Goal: Transaction & Acquisition: Purchase product/service

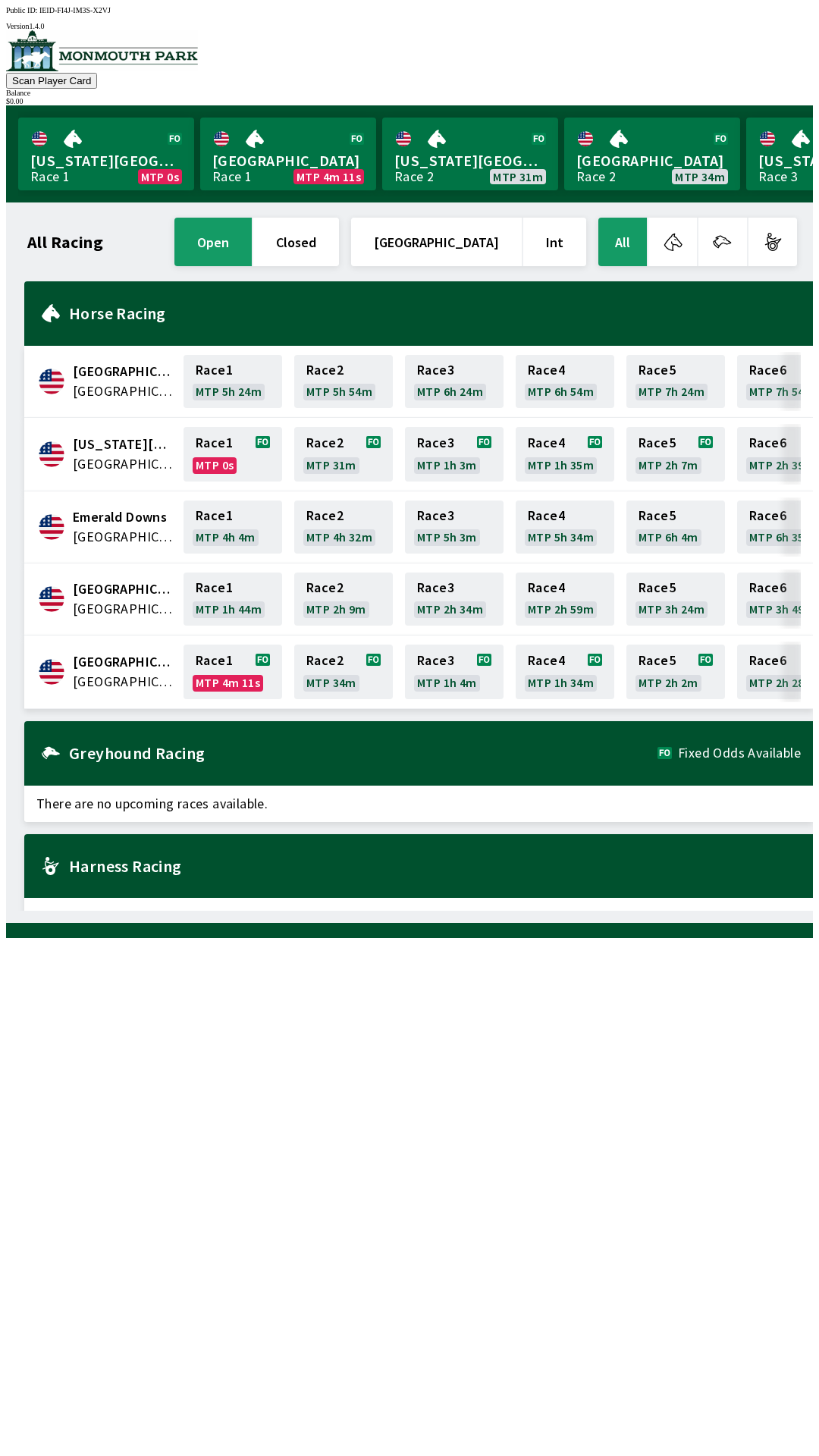
click at [119, 672] on span "[GEOGRAPHIC_DATA]" at bounding box center [124, 682] width 102 height 20
click at [135, 672] on span "[GEOGRAPHIC_DATA]" at bounding box center [124, 682] width 102 height 20
click at [228, 658] on link "Race 1 MTP 4m 9s" at bounding box center [232, 671] width 98 height 55
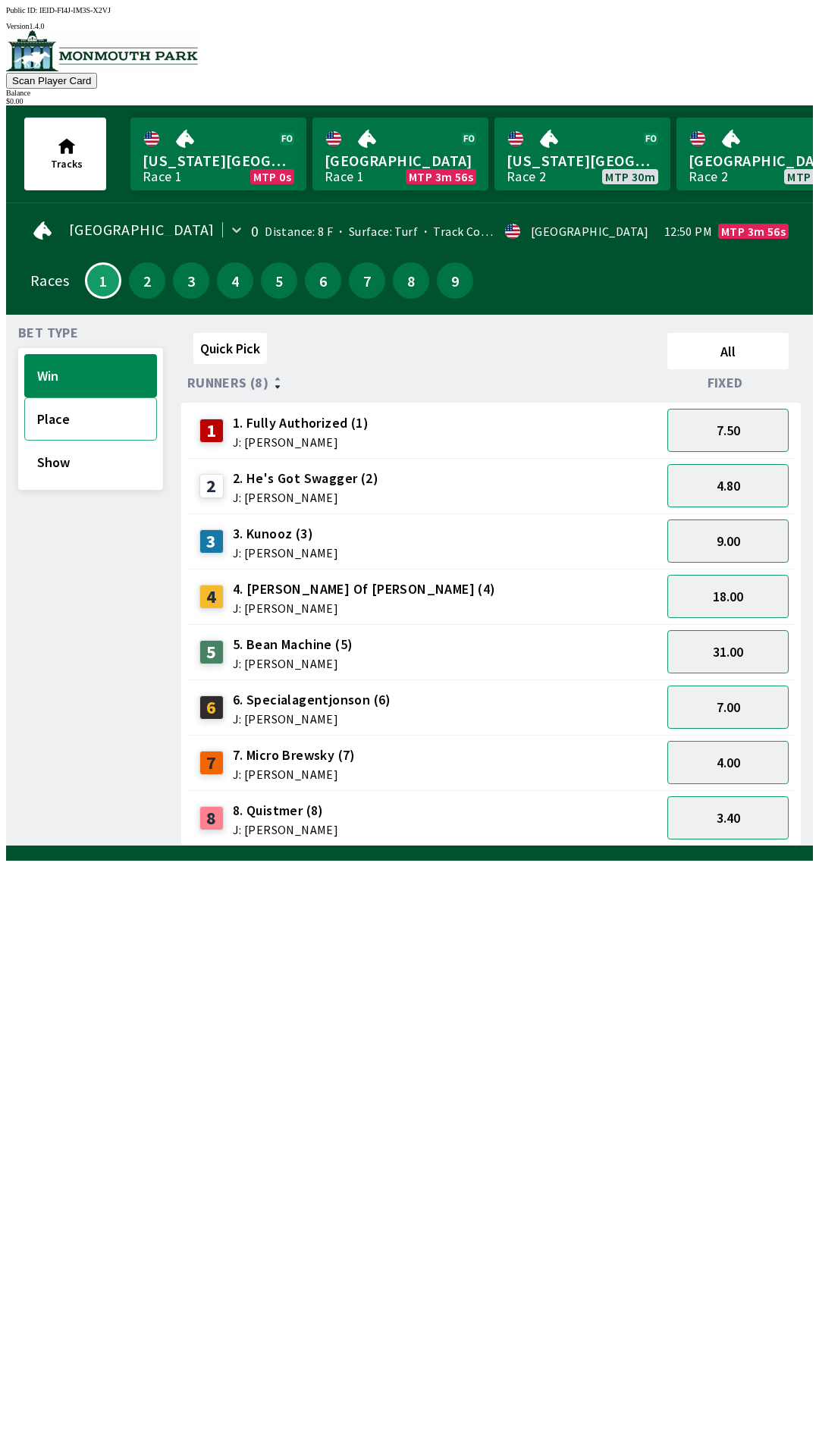
click at [105, 420] on button "Place" at bounding box center [91, 419] width 132 height 44
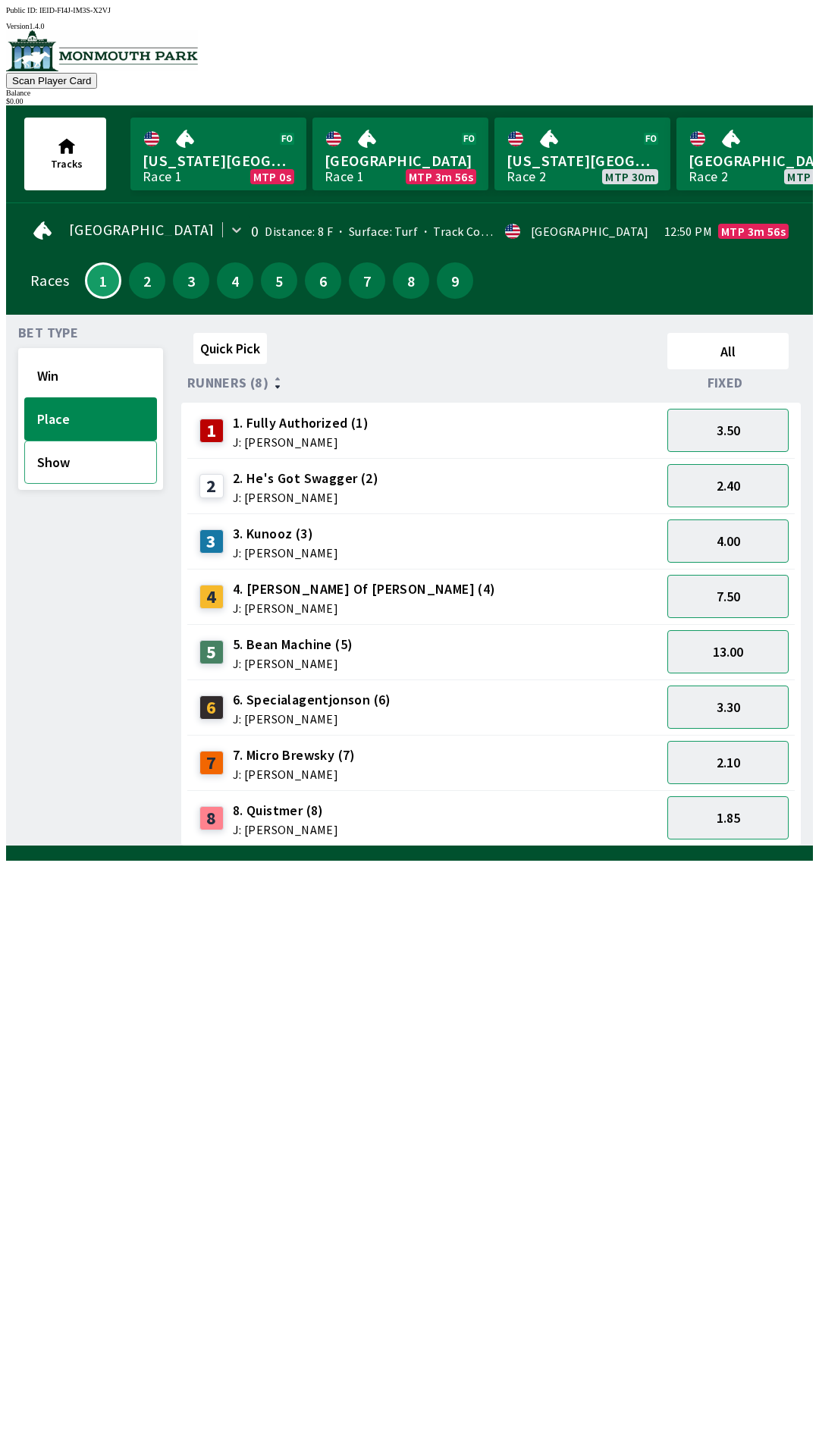
click at [95, 467] on button "Show" at bounding box center [91, 462] width 132 height 44
click at [124, 426] on button "Place" at bounding box center [91, 419] width 132 height 44
click at [100, 366] on button "Win" at bounding box center [91, 376] width 132 height 44
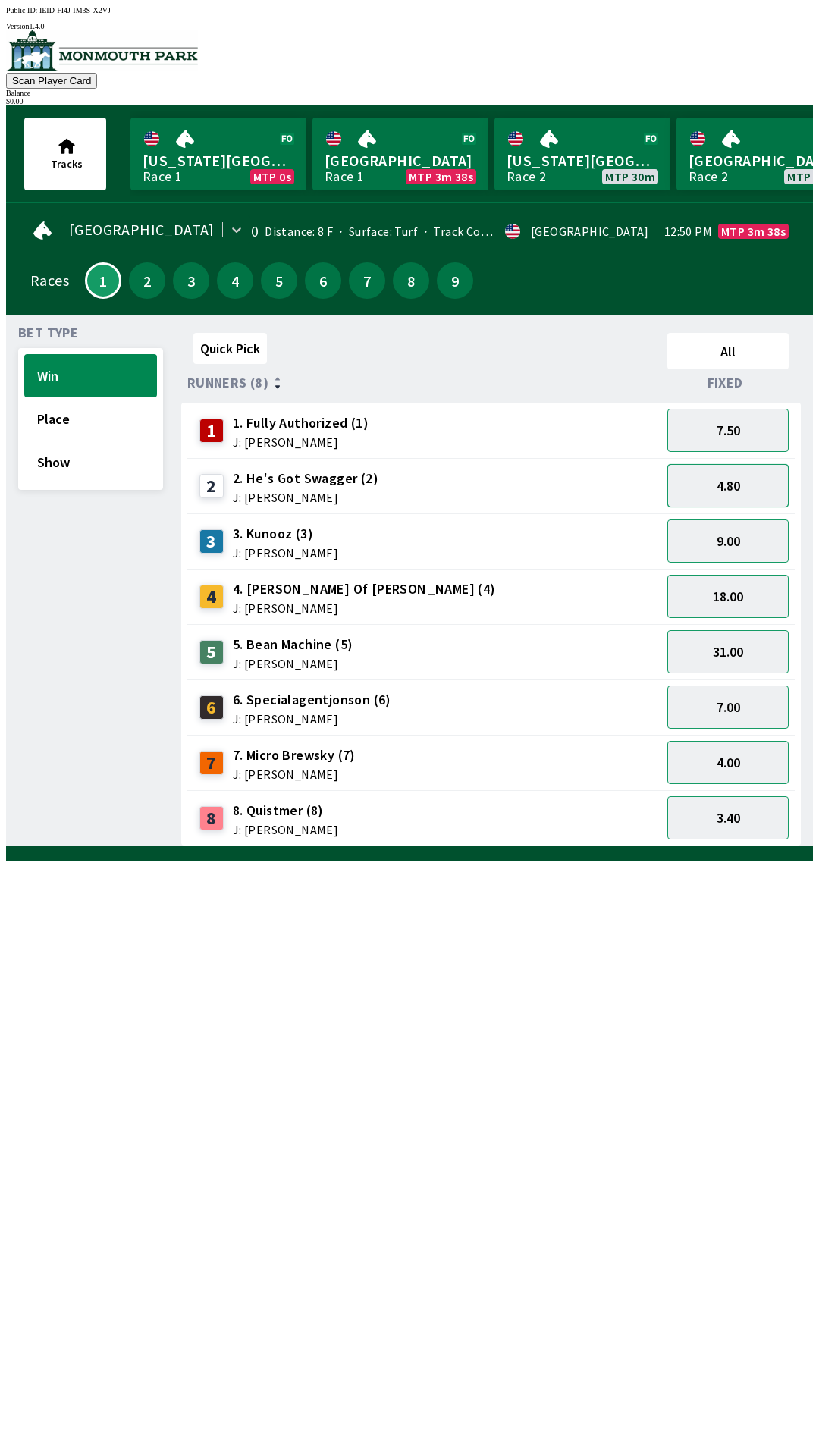
click at [733, 478] on button "4.80" at bounding box center [727, 486] width 121 height 44
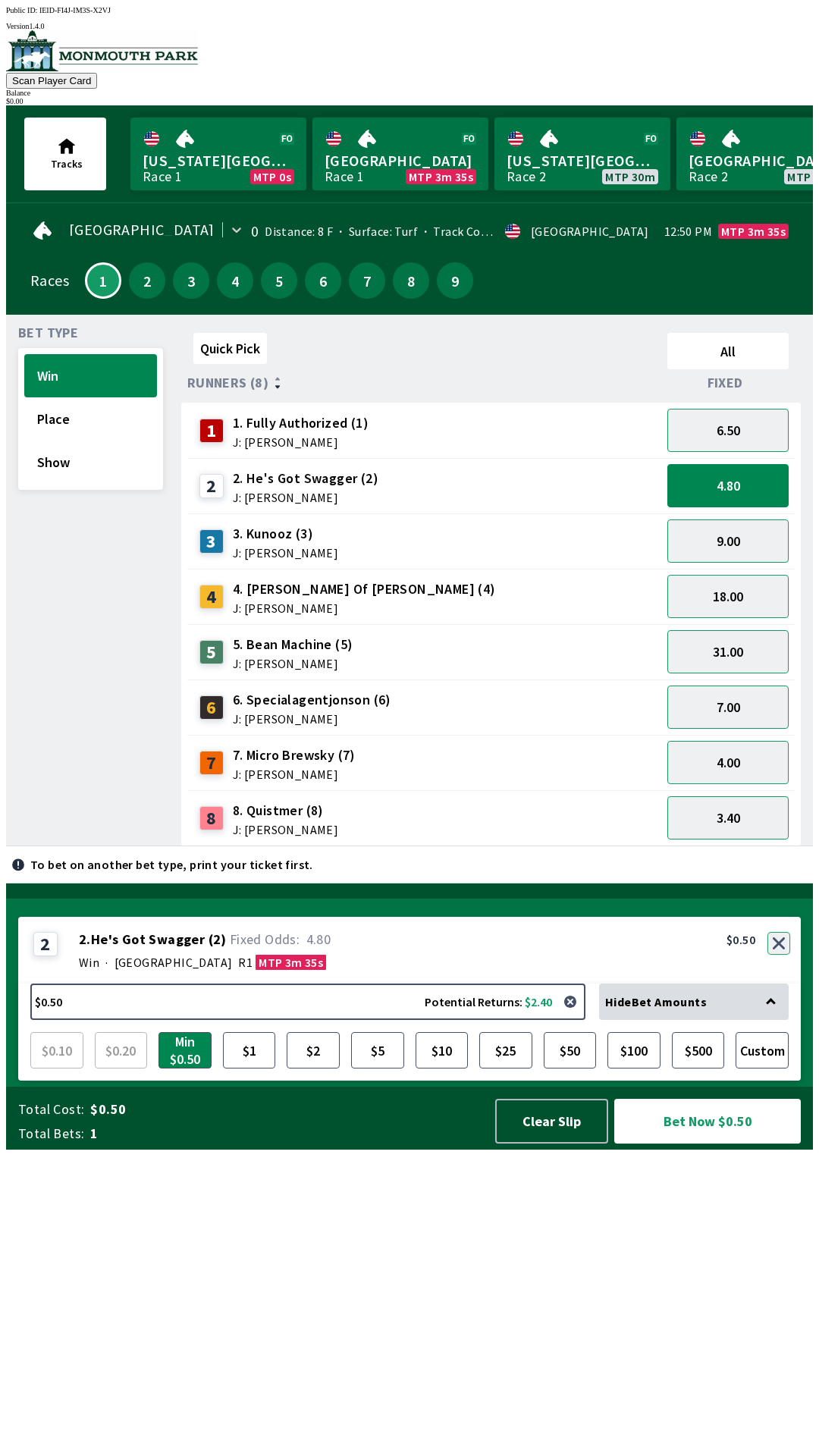
click at [780, 954] on button "button" at bounding box center [778, 943] width 23 height 23
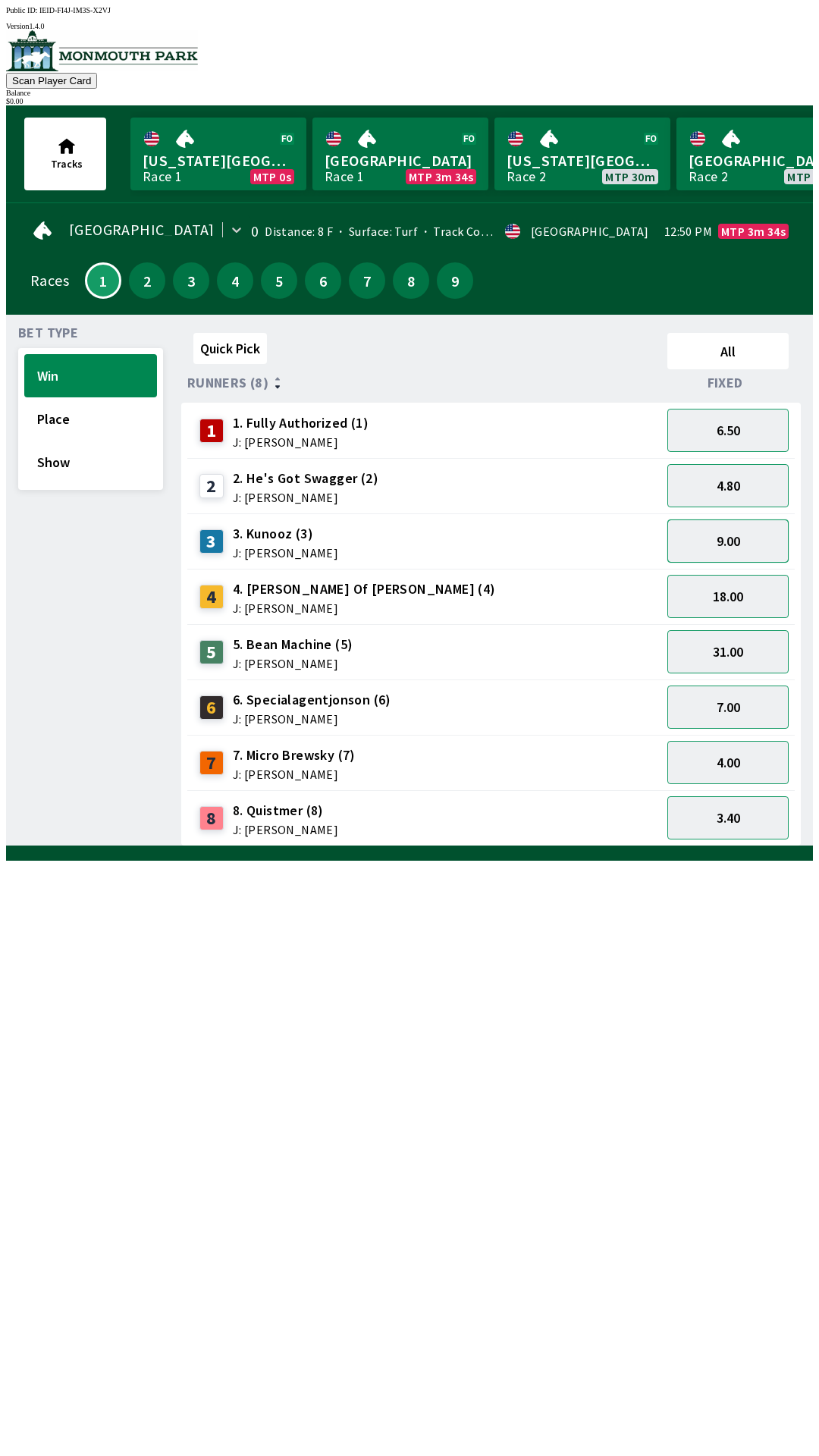
click at [741, 539] on button "9.00" at bounding box center [727, 542] width 121 height 44
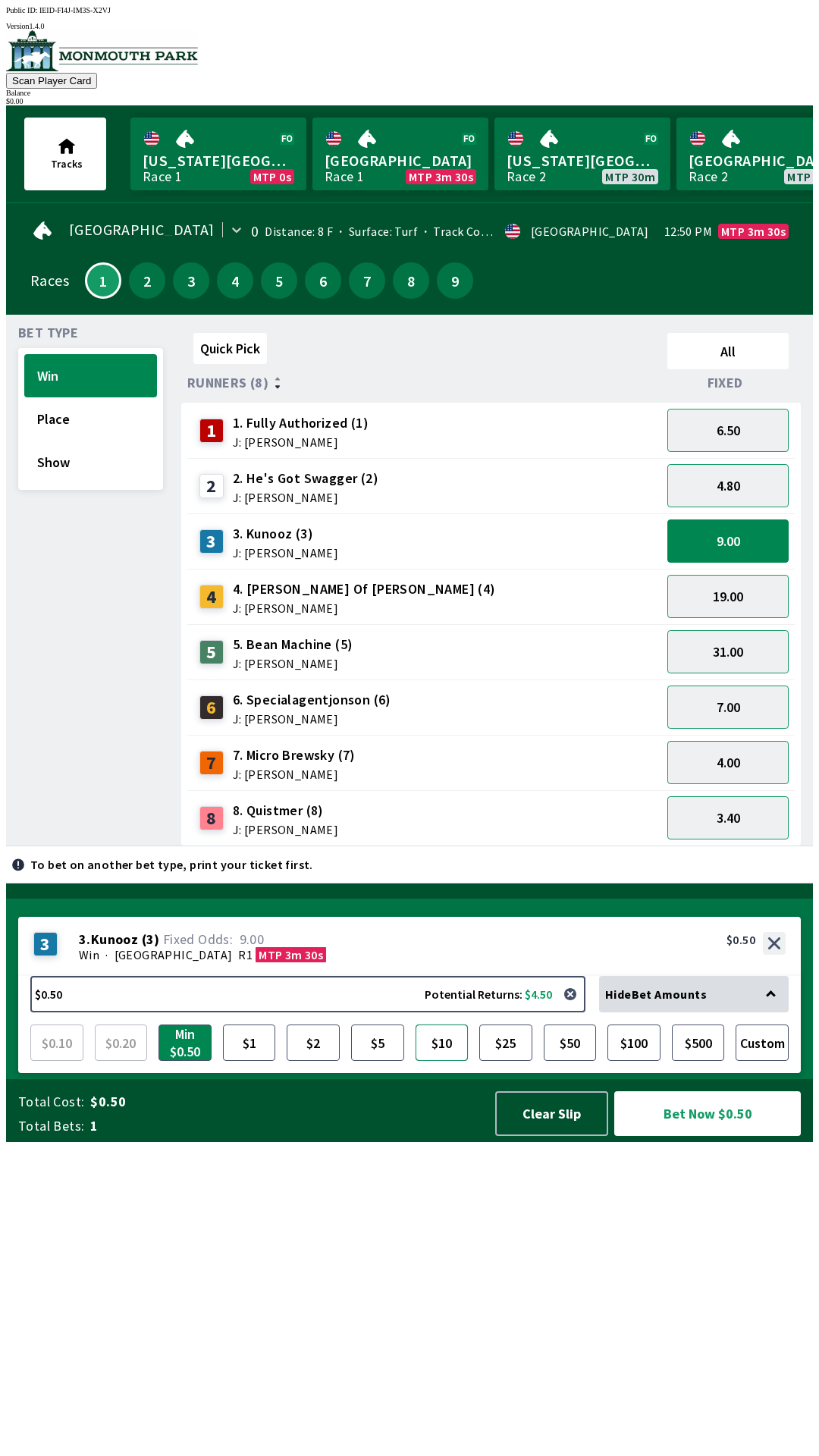
click at [426, 1061] on button "$10" at bounding box center [441, 1043] width 53 height 37
click at [383, 1061] on button "$5" at bounding box center [377, 1043] width 53 height 37
click at [313, 1061] on button "$2" at bounding box center [312, 1043] width 53 height 37
click at [365, 1061] on button "$5" at bounding box center [377, 1043] width 53 height 37
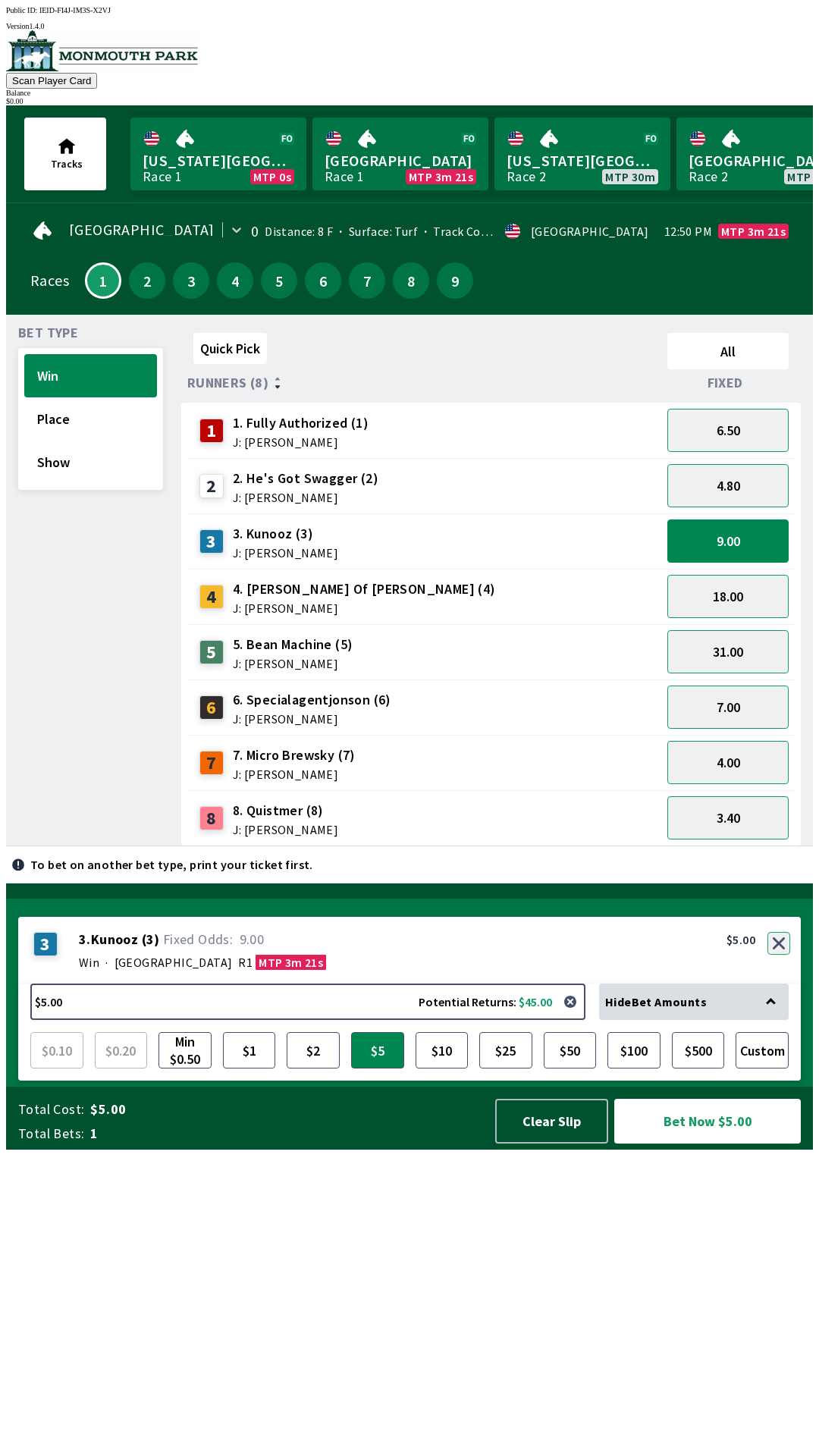
click at [774, 983] on div "3 3 . Kunooz ( 3 ) Win · [GEOGRAPHIC_DATA] R1 MTP 3m 21s 3. Kunooz (3) 9.00 $5.…" at bounding box center [409, 950] width 782 height 67
click at [783, 954] on button "button" at bounding box center [778, 943] width 23 height 23
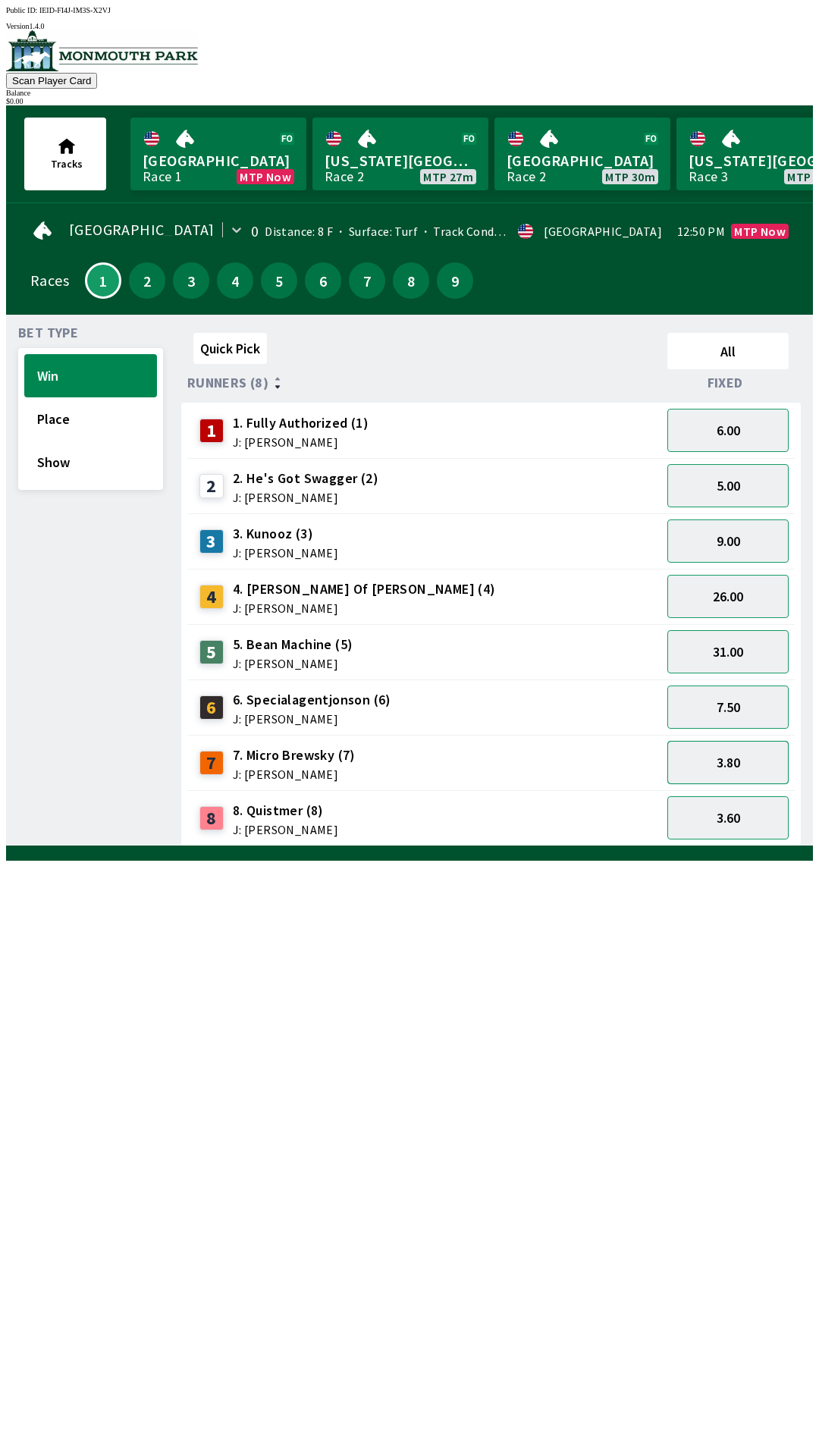
click at [745, 756] on button "3.80" at bounding box center [727, 763] width 121 height 44
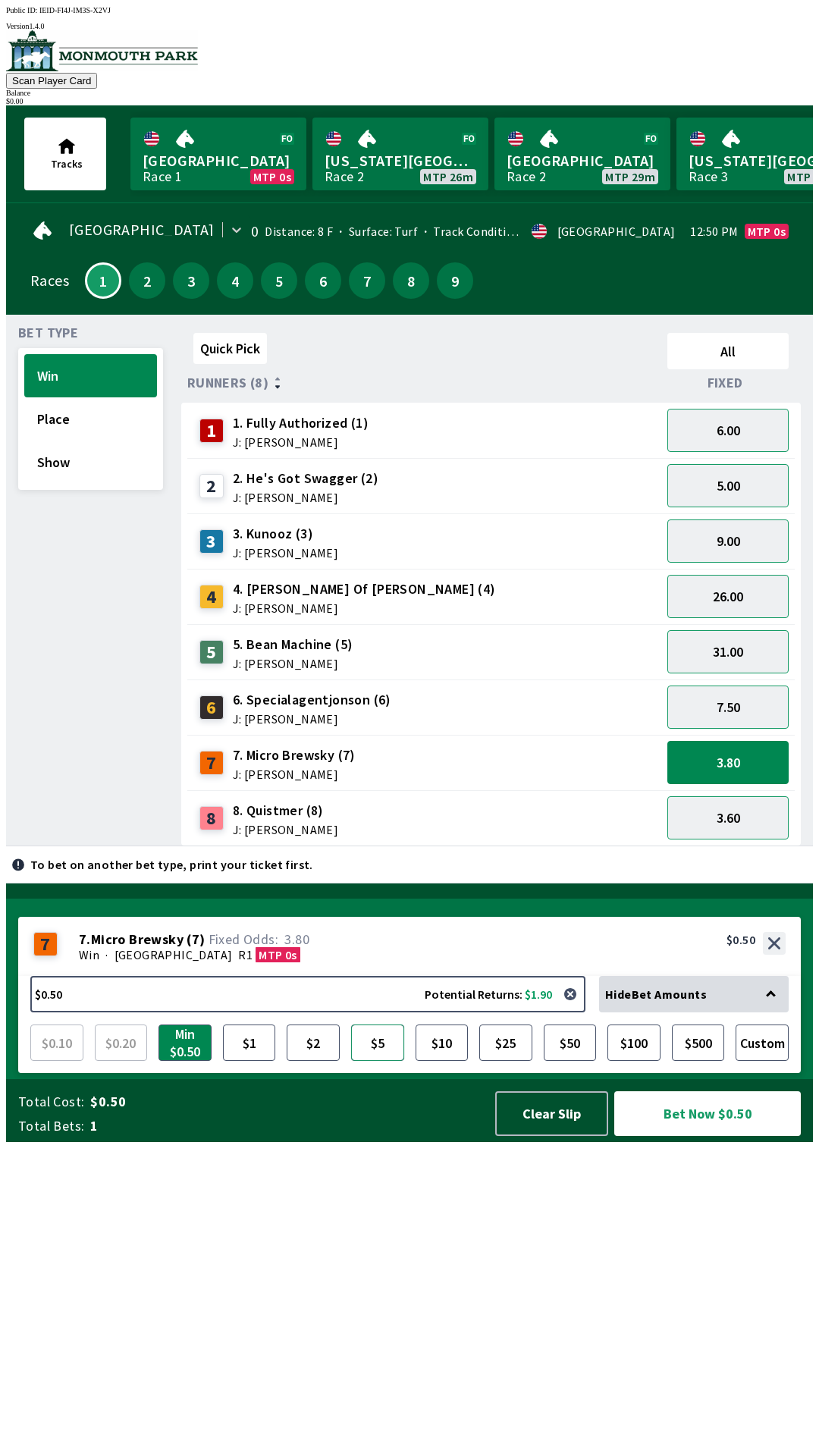
click at [382, 1061] on button "$5" at bounding box center [377, 1043] width 53 height 37
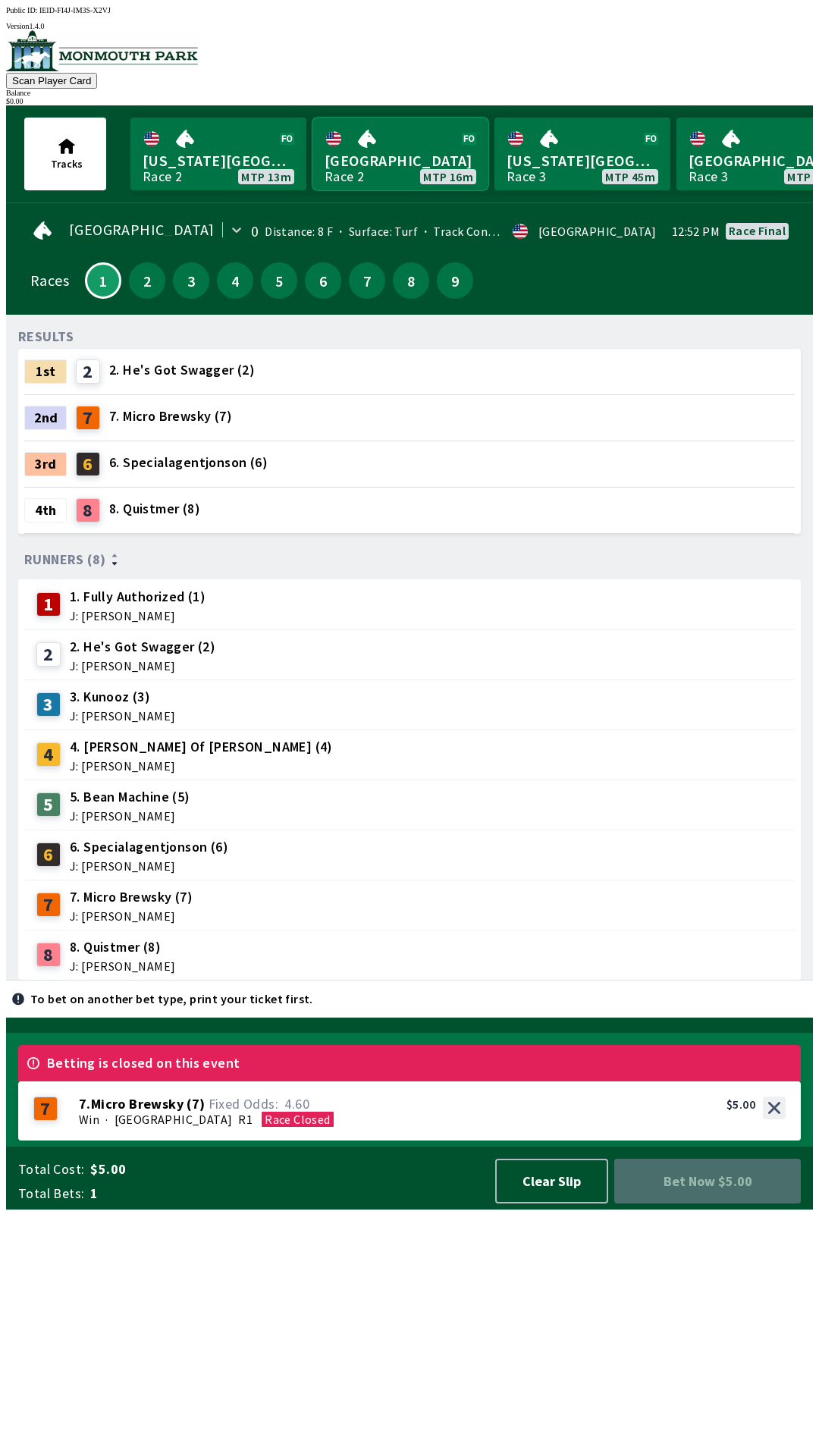
click at [380, 161] on link "[GEOGRAPHIC_DATA] Race 2 MTP 16m" at bounding box center [400, 154] width 176 height 73
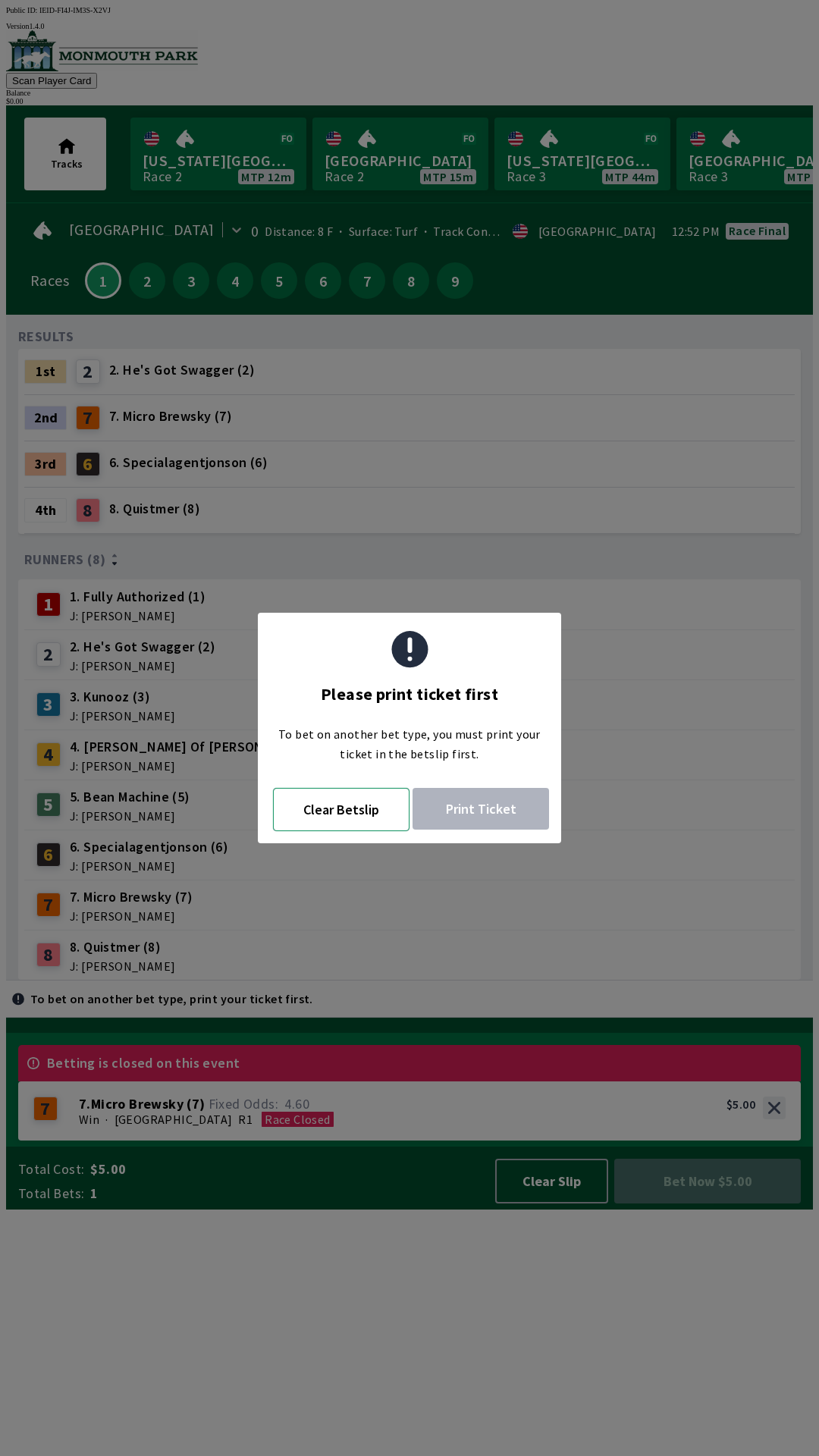
click at [363, 821] on button "Clear Betslip" at bounding box center [341, 810] width 137 height 44
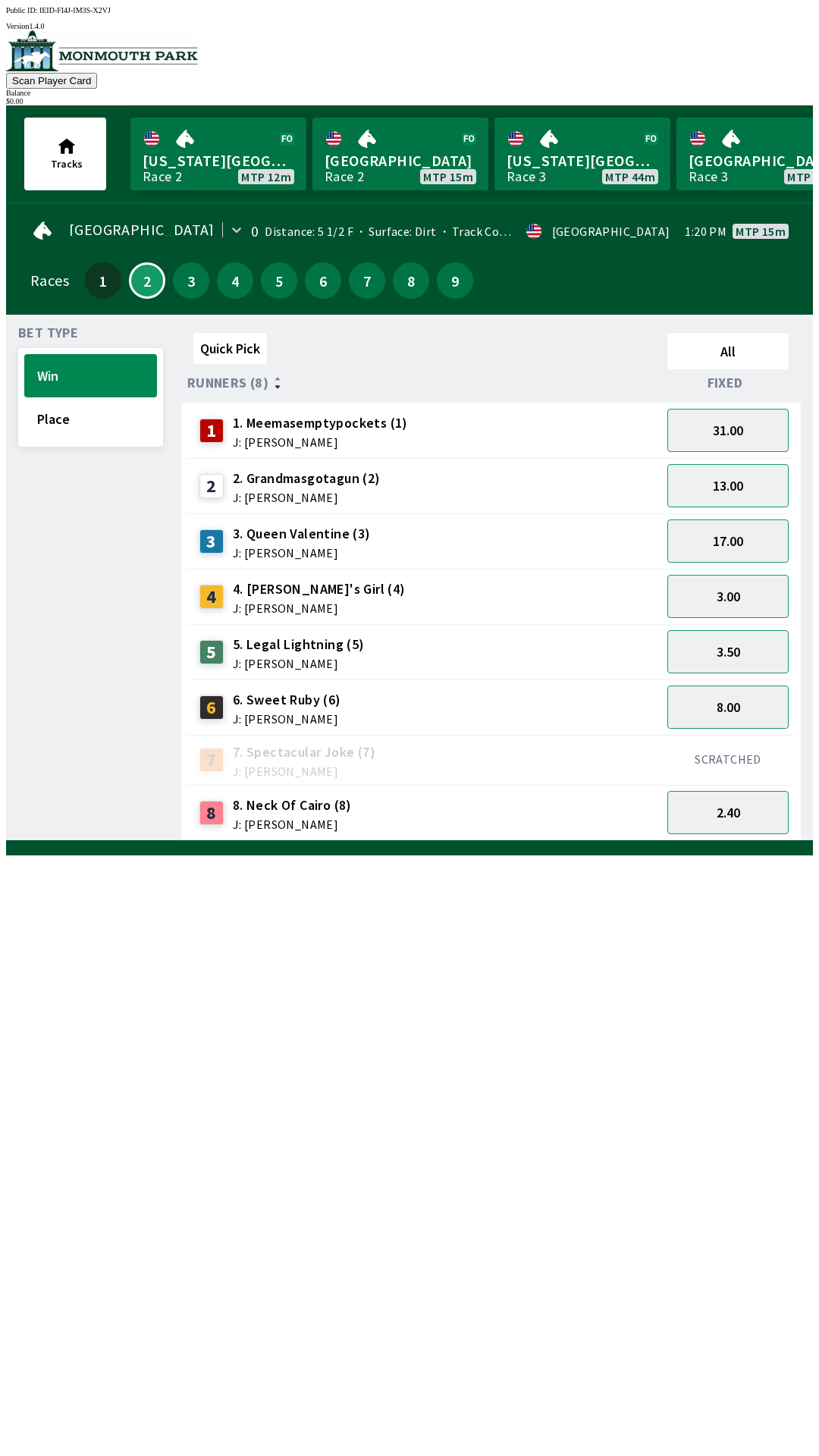
click at [318, 602] on span "J: [PERSON_NAME]" at bounding box center [319, 608] width 173 height 12
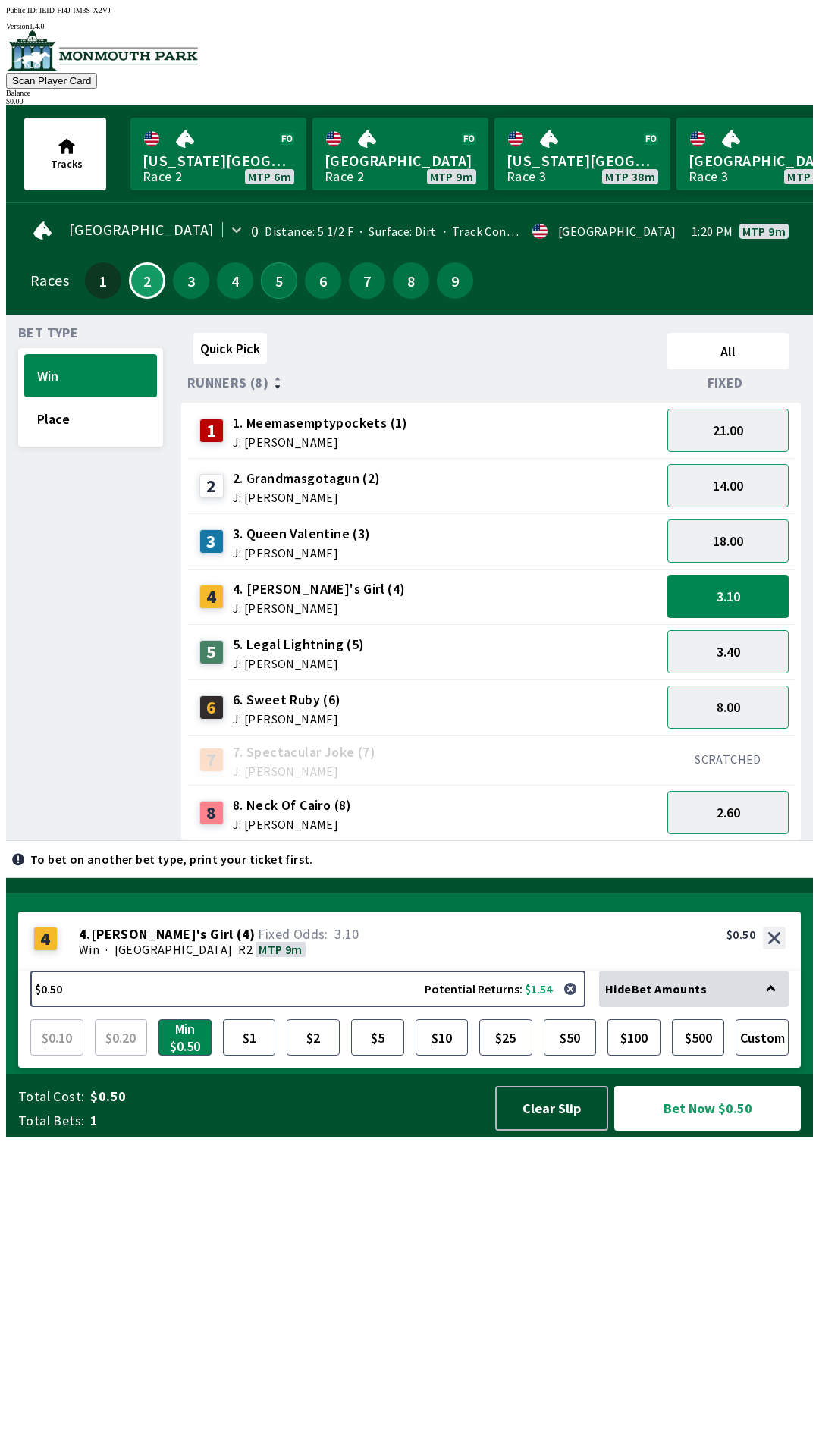
click at [282, 266] on button "5" at bounding box center [279, 280] width 37 height 37
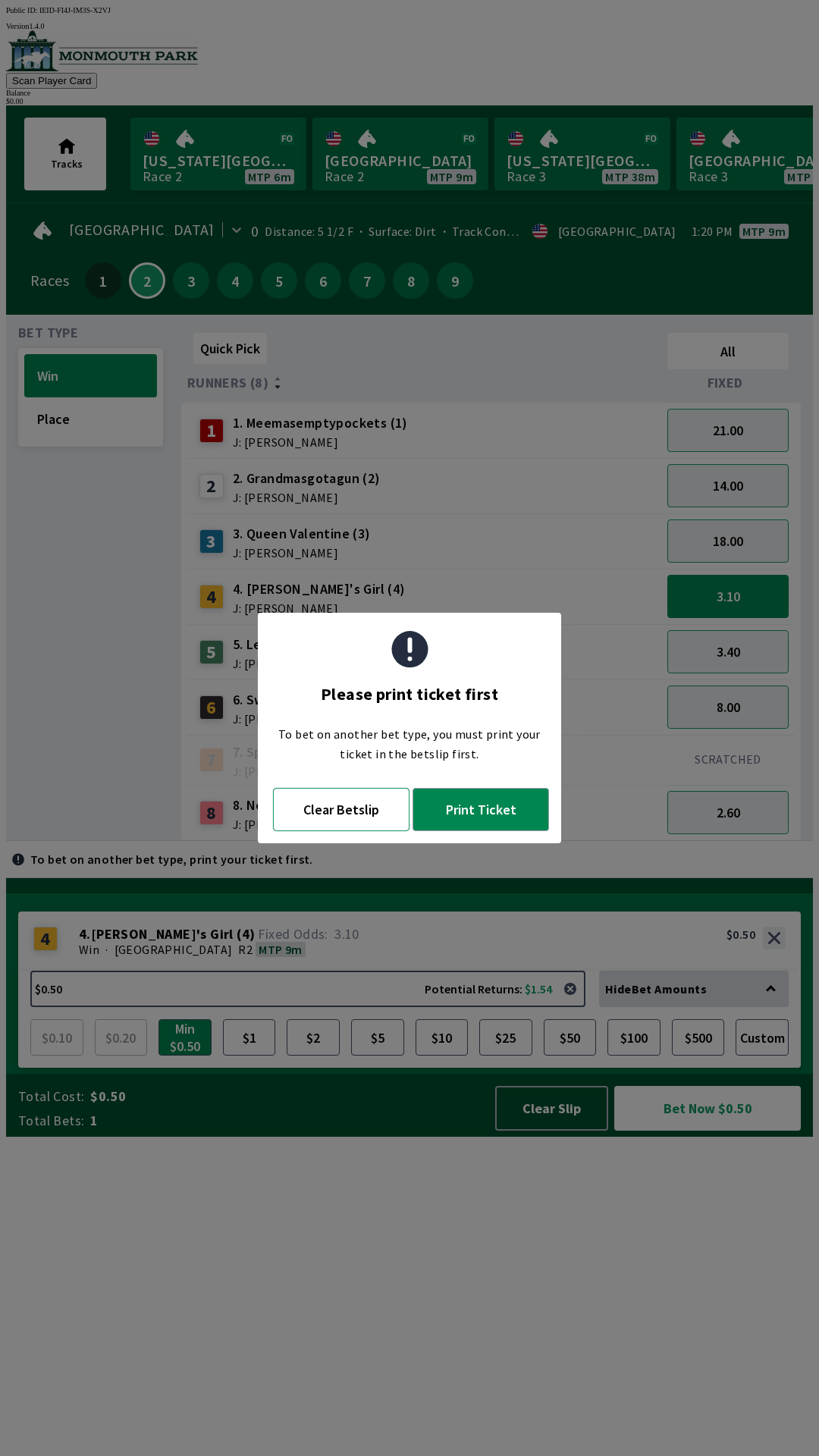
click at [359, 814] on button "Clear Betslip" at bounding box center [341, 810] width 137 height 44
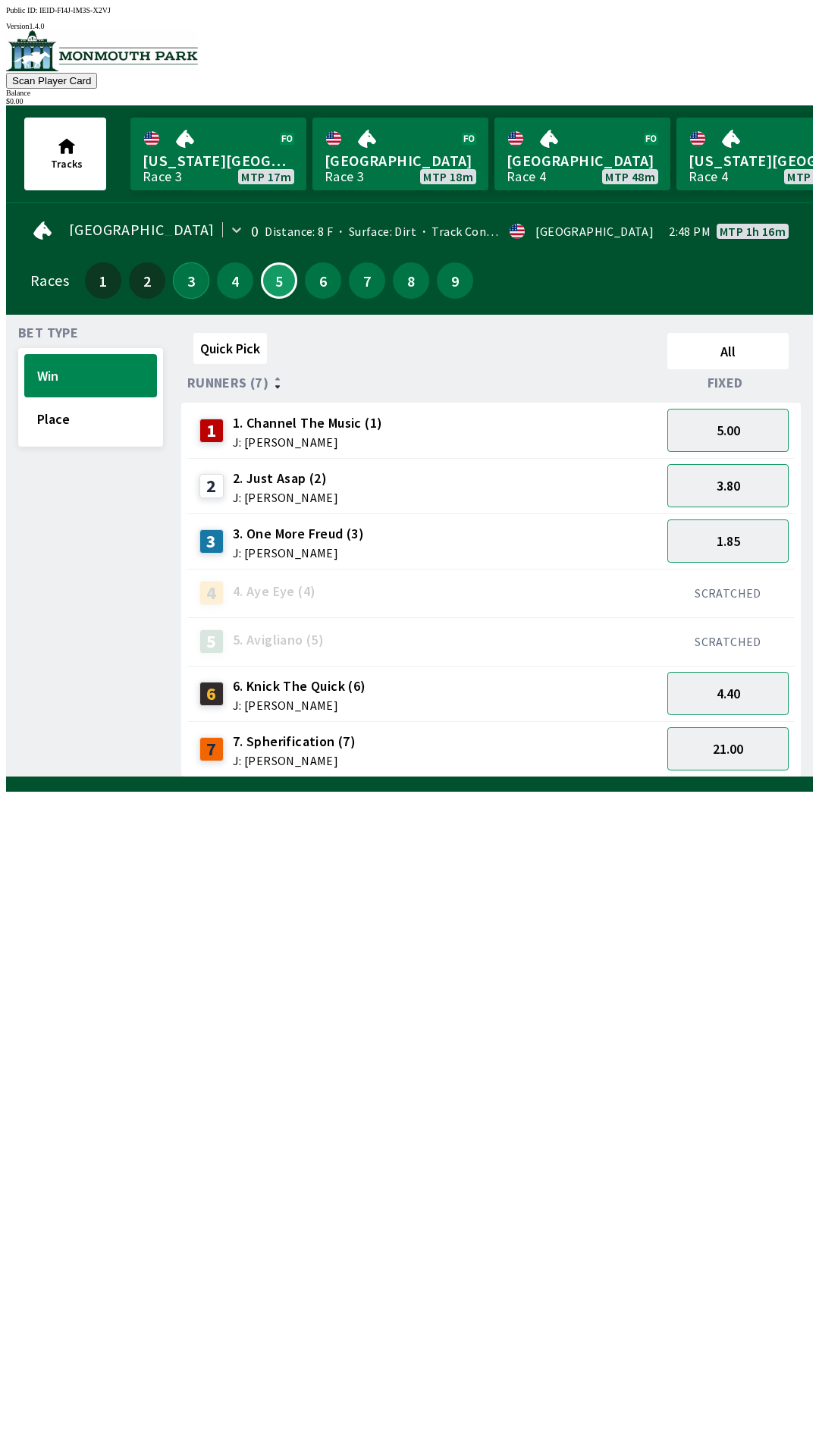
click at [190, 283] on button "3" at bounding box center [191, 280] width 37 height 37
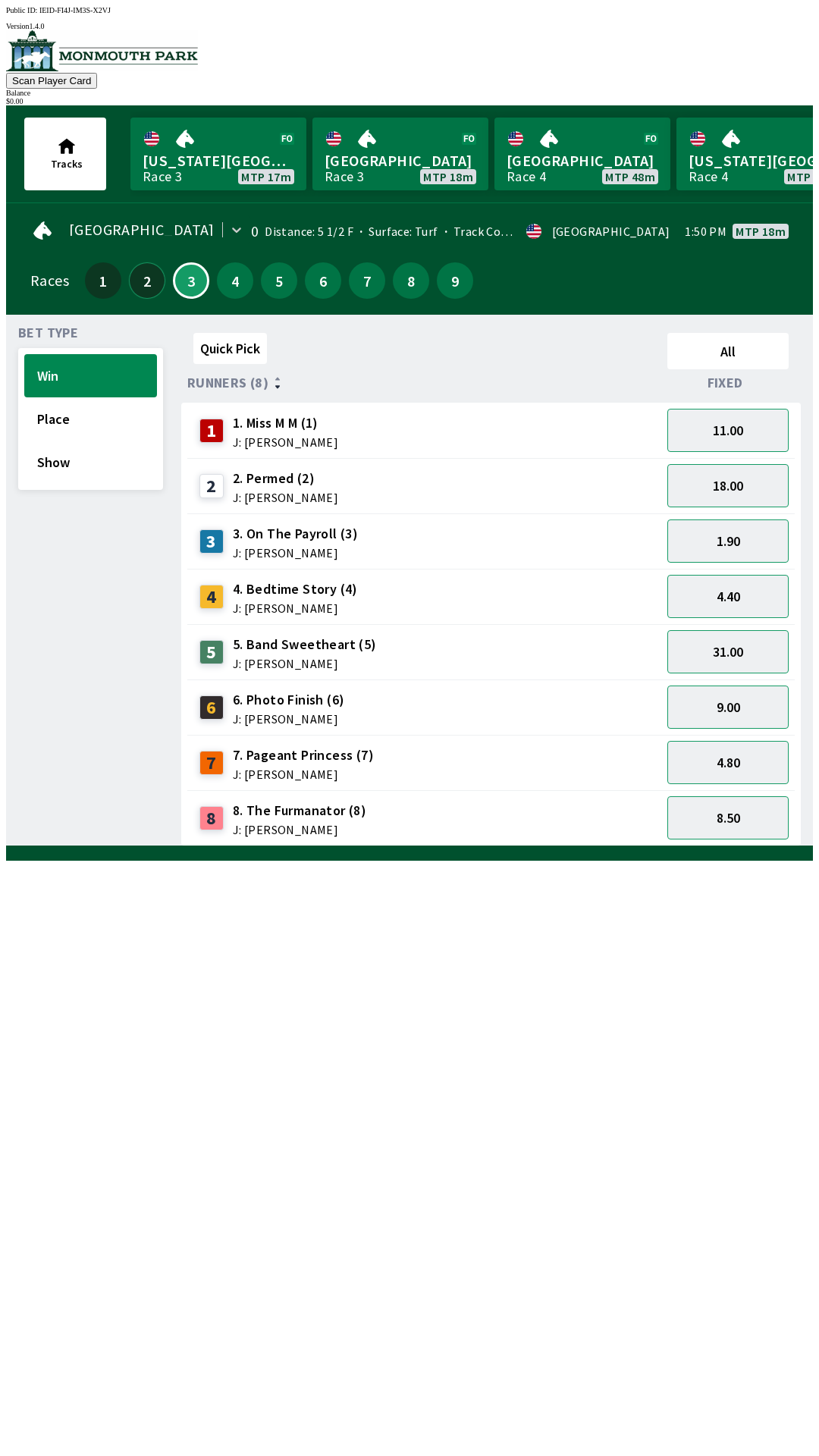
click at [140, 272] on button "2" at bounding box center [147, 280] width 37 height 37
